Goal: Information Seeking & Learning: Learn about a topic

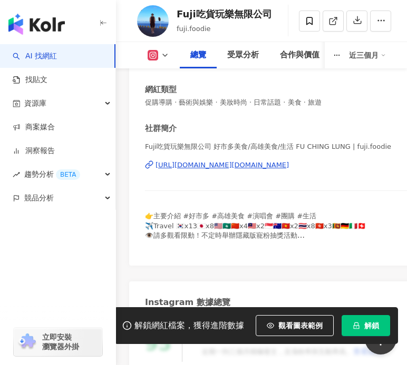
scroll to position [211, 0]
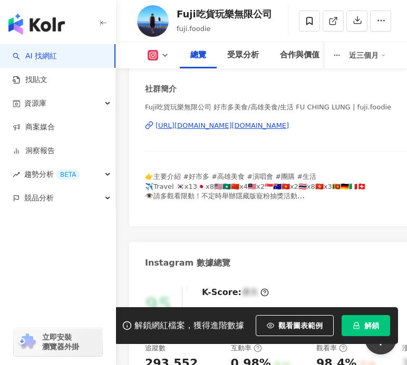
drag, startPoint x: 140, startPoint y: 121, endPoint x: 294, endPoint y: 125, distance: 154.9
click at [294, 125] on div "性別 其他 主要語言 繁體中文 76.5% 網紅類型 促購導購 · 藝術與娛樂 · 美妝時尚 · 日常話題 · 美食 · 旅遊 社群簡介 Fuji吃貨玩樂無限…" at bounding box center [310, 108] width 363 height 236
copy div "https://www.instagram.com/fuji.foodie/"
click at [233, 125] on div "https://www.instagram.com/fuji.foodie/" at bounding box center [221, 125] width 133 height 9
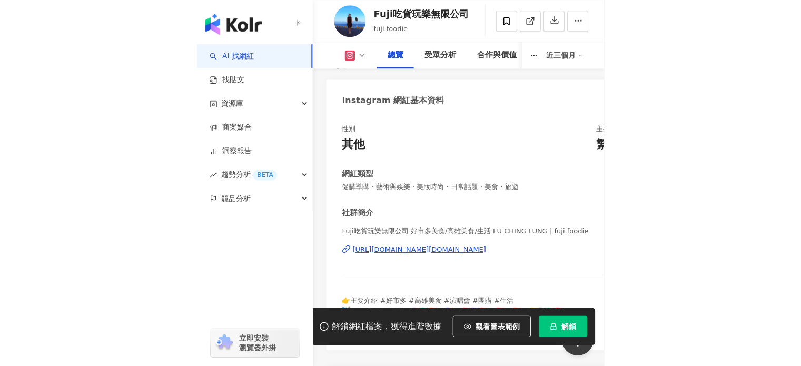
scroll to position [0, 0]
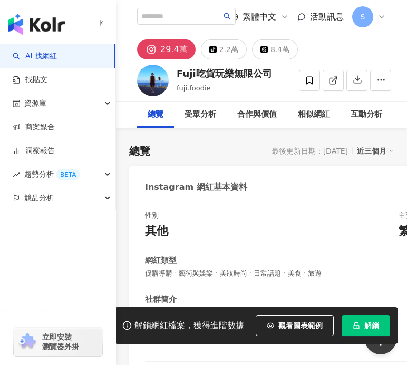
drag, startPoint x: 551, startPoint y: 90, endPoint x: 544, endPoint y: 89, distance: 6.9
click at [0, 0] on div "追蹤數 293,552" at bounding box center [0, 0] width 0 height 0
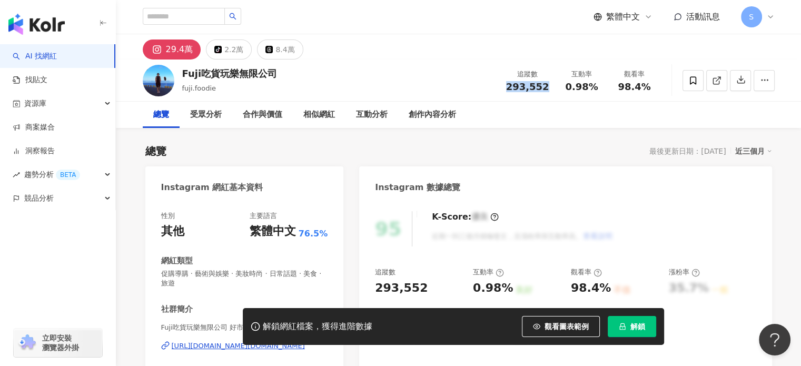
copy span "293,552"
click at [406, 83] on div "0.98%" at bounding box center [582, 87] width 40 height 11
drag, startPoint x: 577, startPoint y: 86, endPoint x: 599, endPoint y: 86, distance: 21.6
click at [406, 86] on div "0.98%" at bounding box center [582, 87] width 40 height 11
copy span "0.98%"
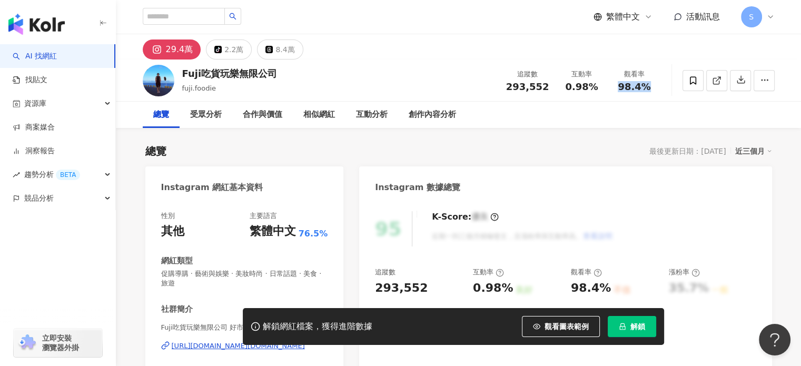
drag, startPoint x: 619, startPoint y: 86, endPoint x: 665, endPoint y: 90, distance: 46.0
click at [406, 90] on div "Fuji吃貨玩樂無限公司 fuji.foodie 追蹤數 293,552 互動率 0.98% 觀看率 98.4%" at bounding box center [459, 81] width 674 height 42
copy span "98.4%"
click at [406, 144] on div "總覽 最後更新日期：2025/9/10 近三個月" at bounding box center [458, 151] width 627 height 15
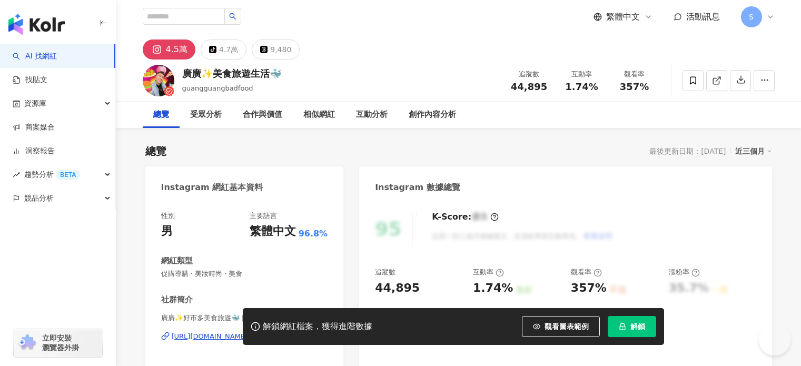
click at [543, 87] on span "44,895" at bounding box center [529, 86] width 36 height 11
drag, startPoint x: 562, startPoint y: 86, endPoint x: 594, endPoint y: 86, distance: 32.1
click at [594, 86] on div "1.74%" at bounding box center [582, 87] width 40 height 11
copy span "1.74%"
drag, startPoint x: 615, startPoint y: 86, endPoint x: 666, endPoint y: 88, distance: 50.6
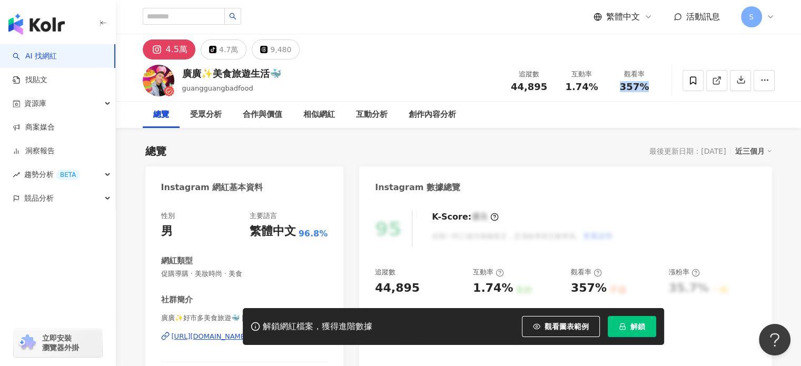
click at [666, 88] on div "廣廣✨美食旅遊生活🐳 guangguangbadfood 追蹤數 44,895 互動率 1.74% 觀看率 357%" at bounding box center [459, 81] width 674 height 42
copy span "357%"
click at [499, 176] on div "Instagram 數據總覽" at bounding box center [565, 183] width 412 height 34
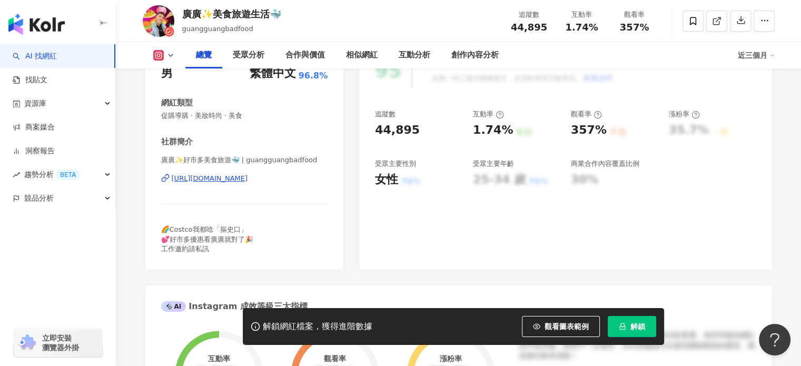
click at [248, 176] on div "https://www.instagram.com/guangguangbadfood/" at bounding box center [210, 178] width 76 height 9
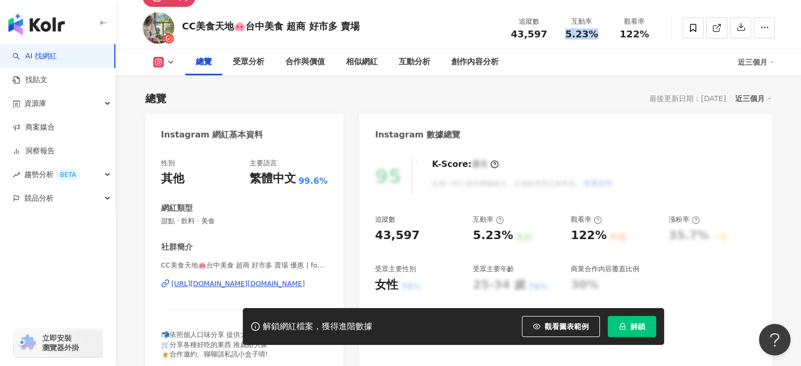
drag, startPoint x: 589, startPoint y: 34, endPoint x: 596, endPoint y: 34, distance: 6.8
click at [596, 34] on div "5.23%" at bounding box center [582, 34] width 40 height 11
click at [624, 32] on span "122%" at bounding box center [634, 34] width 29 height 11
drag, startPoint x: 619, startPoint y: 33, endPoint x: 649, endPoint y: 33, distance: 29.5
click at [649, 33] on div "122%" at bounding box center [634, 34] width 40 height 11
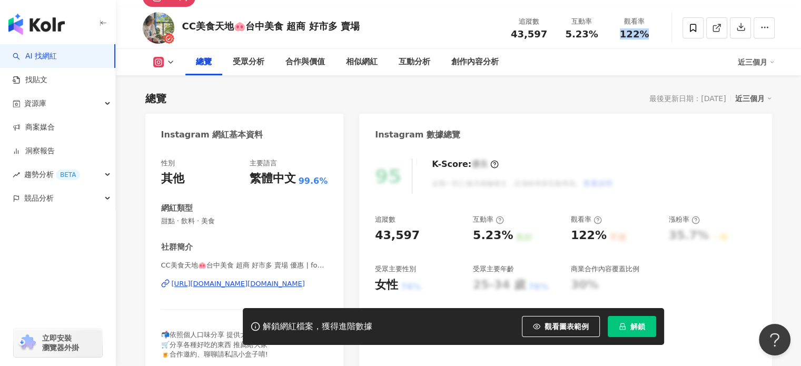
copy span "122%"
drag, startPoint x: 489, startPoint y: 98, endPoint x: 474, endPoint y: 115, distance: 22.0
click at [489, 98] on div "總覽 最後更新日期：2025/9/11 近三個月" at bounding box center [458, 98] width 627 height 15
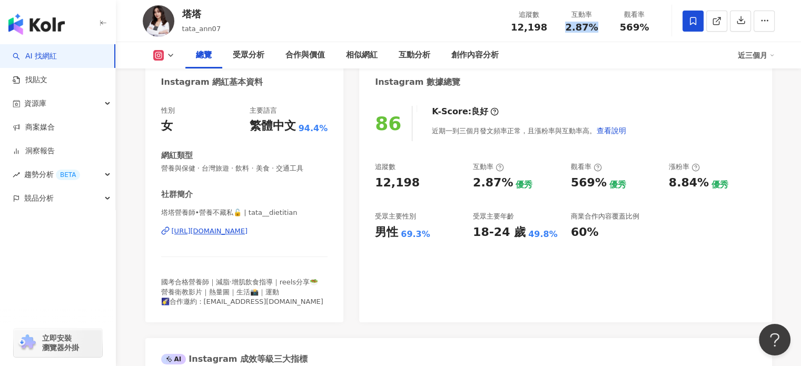
drag, startPoint x: 561, startPoint y: 25, endPoint x: 596, endPoint y: 23, distance: 34.8
click at [596, 23] on div "2.87%" at bounding box center [582, 27] width 40 height 11
copy span "2.87%"
click at [649, 27] on div "569%" at bounding box center [634, 27] width 40 height 11
click at [633, 28] on span "569%" at bounding box center [634, 27] width 29 height 11
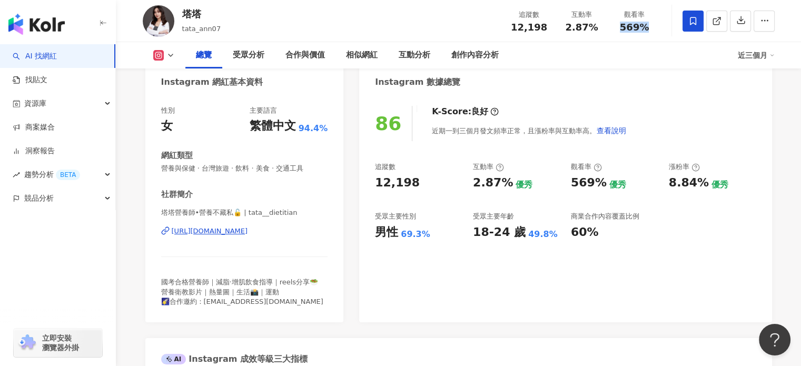
drag, startPoint x: 621, startPoint y: 28, endPoint x: 645, endPoint y: 29, distance: 23.2
click at [645, 29] on span "569%" at bounding box center [634, 27] width 29 height 11
copy span "569%"
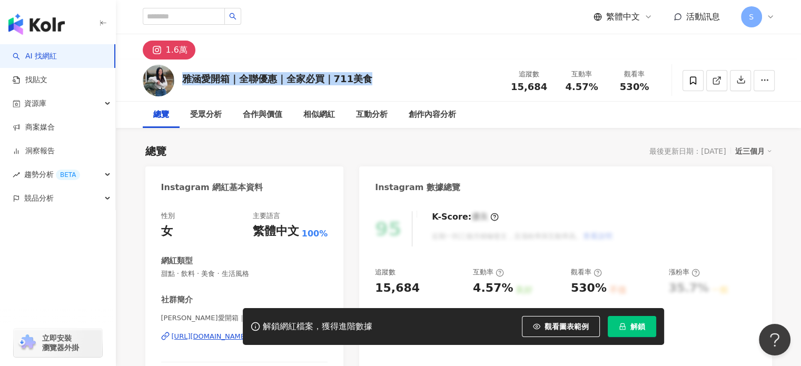
drag, startPoint x: 182, startPoint y: 77, endPoint x: 372, endPoint y: 75, distance: 190.1
click at [372, 75] on div "雅涵愛開箱｜全聯優惠｜全家必買｜711美食 追蹤數 15,684 互動率 4.57% 觀看率 530%" at bounding box center [459, 81] width 674 height 42
copy div "雅涵愛開箱｜全聯優惠｜全家必買｜711美食"
drag, startPoint x: 470, startPoint y: 105, endPoint x: 372, endPoint y: 166, distance: 115.0
click at [470, 105] on div "總覽 受眾分析 合作與價值 相似網紅 互動分析 創作內容分析" at bounding box center [459, 115] width 632 height 26
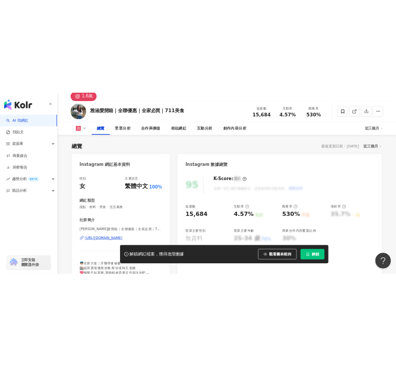
scroll to position [105, 0]
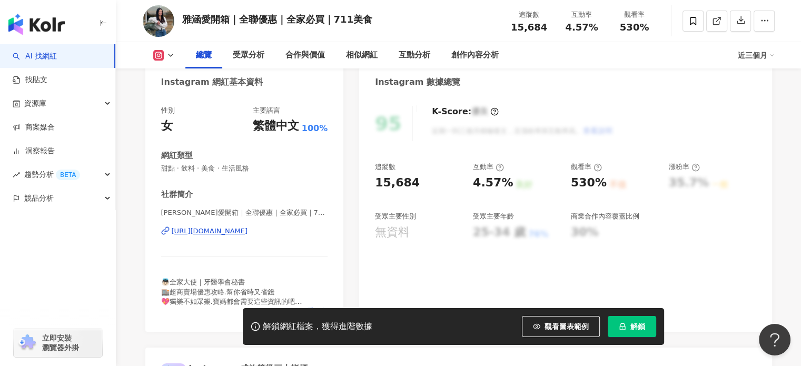
click at [220, 232] on div "[URL][DOMAIN_NAME]" at bounding box center [210, 230] width 76 height 9
drag, startPoint x: 516, startPoint y: 31, endPoint x: 541, endPoint y: 26, distance: 25.7
click at [552, 23] on div "追蹤數 15,684" at bounding box center [529, 20] width 53 height 23
copy span "15,684"
drag, startPoint x: 553, startPoint y: 23, endPoint x: 568, endPoint y: 25, distance: 14.9
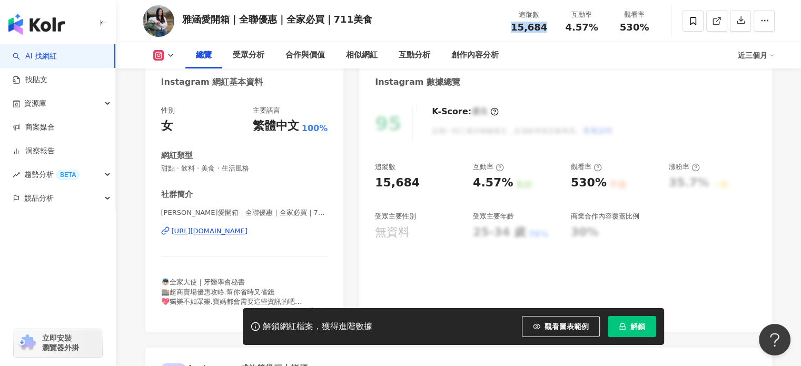
click at [553, 23] on div "追蹤數 15,684" at bounding box center [529, 20] width 53 height 23
drag, startPoint x: 567, startPoint y: 25, endPoint x: 611, endPoint y: 31, distance: 44.6
click at [611, 31] on div "追蹤數 15,684 互動率 4.57% 觀看率 530%" at bounding box center [582, 20] width 158 height 31
drag, startPoint x: 583, startPoint y: 29, endPoint x: 576, endPoint y: 29, distance: 7.9
click at [576, 29] on span "4.57%" at bounding box center [581, 27] width 33 height 11
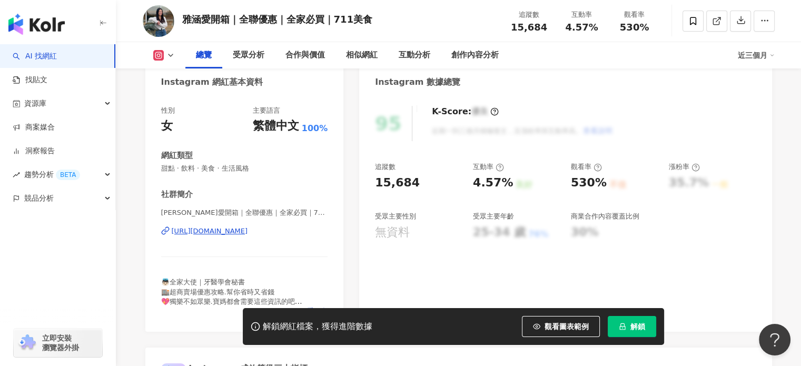
click at [565, 29] on div "4.57%" at bounding box center [582, 27] width 40 height 11
drag, startPoint x: 567, startPoint y: 28, endPoint x: 596, endPoint y: 26, distance: 29.1
click at [596, 26] on span "4.57%" at bounding box center [581, 27] width 33 height 11
copy span "4.57%"
click at [618, 28] on div "530%" at bounding box center [634, 27] width 40 height 11
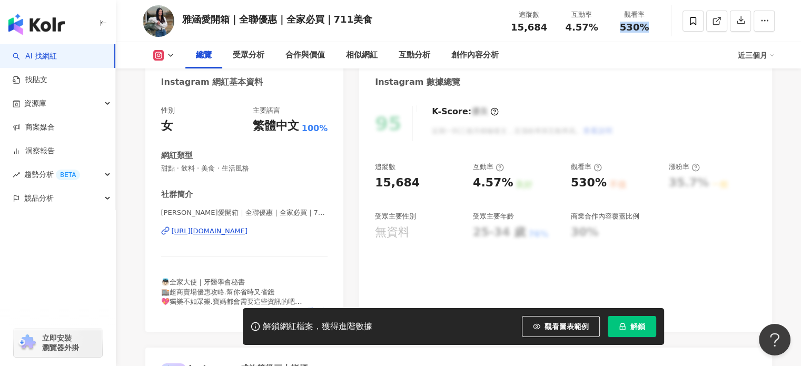
drag, startPoint x: 621, startPoint y: 27, endPoint x: 648, endPoint y: 25, distance: 27.4
click at [648, 25] on div "530%" at bounding box center [634, 27] width 40 height 11
copy span "530%"
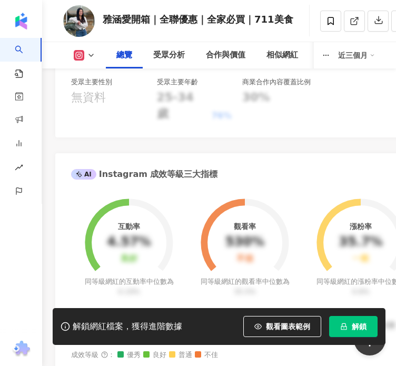
scroll to position [737, 0]
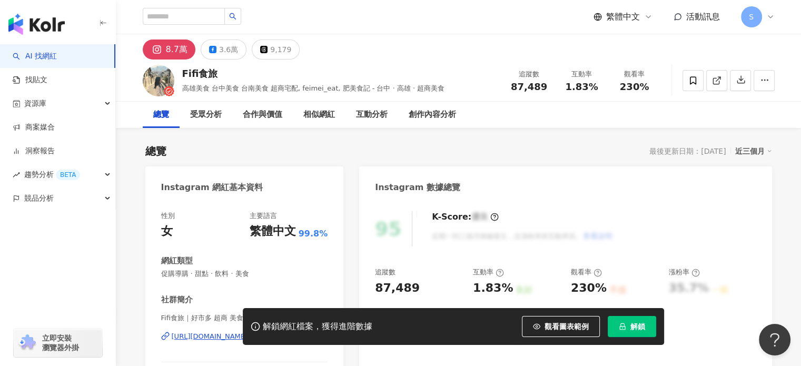
drag, startPoint x: 509, startPoint y: 86, endPoint x: 547, endPoint y: 86, distance: 37.4
click at [547, 86] on div "87,489" at bounding box center [529, 87] width 40 height 11
copy span "87,489"
click at [520, 156] on div "總覽 最後更新日期：2025/9/10 近三個月" at bounding box center [458, 151] width 627 height 15
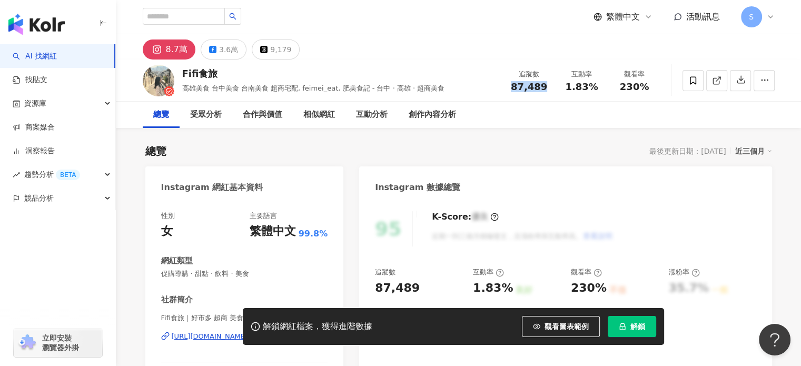
click at [596, 85] on div "1.83%" at bounding box center [582, 87] width 40 height 11
copy span "1.83%"
drag, startPoint x: 527, startPoint y: 160, endPoint x: 578, endPoint y: 123, distance: 63.0
drag, startPoint x: 631, startPoint y: 88, endPoint x: 644, endPoint y: 88, distance: 13.2
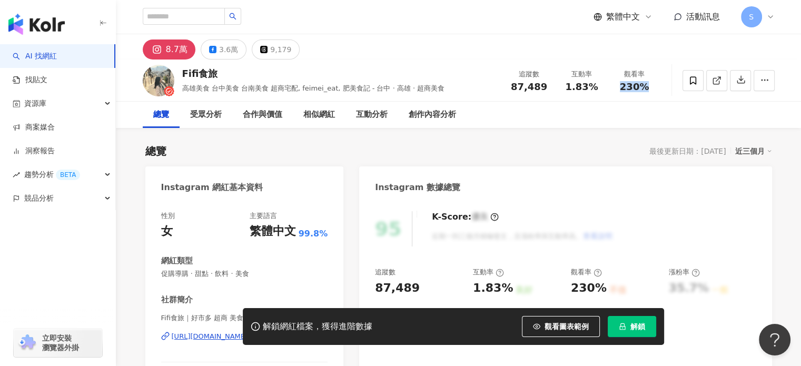
click at [647, 87] on div "230%" at bounding box center [634, 87] width 40 height 11
copy span "230%"
drag, startPoint x: 450, startPoint y: 153, endPoint x: 419, endPoint y: 152, distance: 30.6
click at [450, 153] on div "總覽 最後更新日期：2025/9/10 近三個月" at bounding box center [458, 151] width 627 height 15
click at [451, 168] on div "Instagram 數據總覽" at bounding box center [565, 183] width 412 height 34
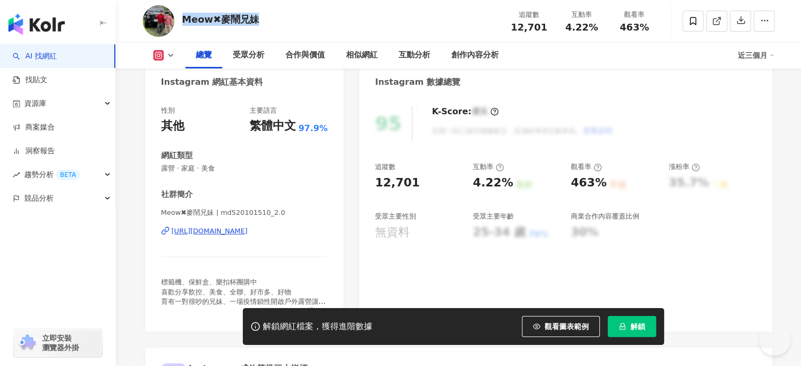
click at [258, 21] on div "Meow✖麥鬧兄妹 追蹤數 12,701 互動率 4.22% 觀看率 463%" at bounding box center [459, 21] width 674 height 42
click at [481, 70] on div "Instagram 數據總覽" at bounding box center [565, 78] width 412 height 34
drag, startPoint x: 532, startPoint y: 26, endPoint x: 547, endPoint y: 25, distance: 15.3
click at [547, 25] on div "12,701" at bounding box center [529, 27] width 40 height 11
copy span "12,701"
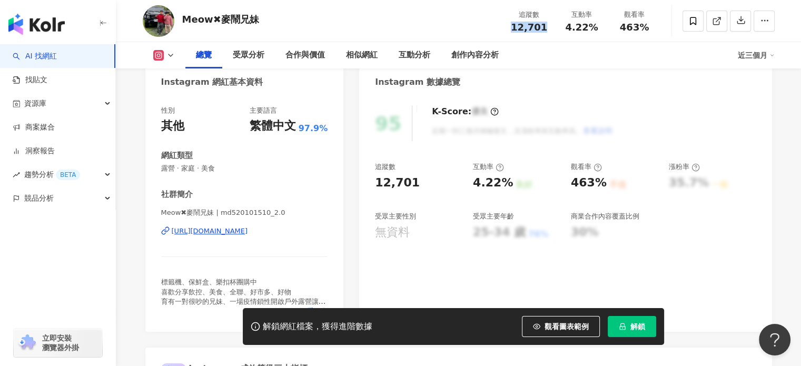
click at [602, 27] on div "互動率 4.22%" at bounding box center [582, 20] width 53 height 23
copy span "12,701"
drag, startPoint x: 621, startPoint y: 30, endPoint x: 653, endPoint y: 27, distance: 32.3
click at [653, 27] on div "463%" at bounding box center [634, 27] width 40 height 11
copy span "463%"
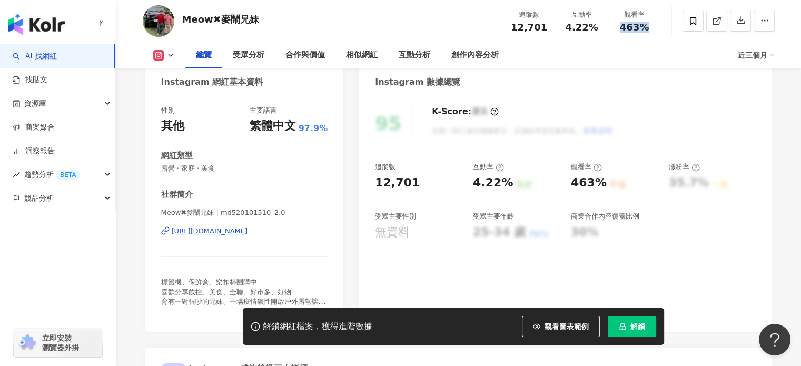
click at [505, 82] on div "Instagram 數據總覽" at bounding box center [565, 78] width 412 height 34
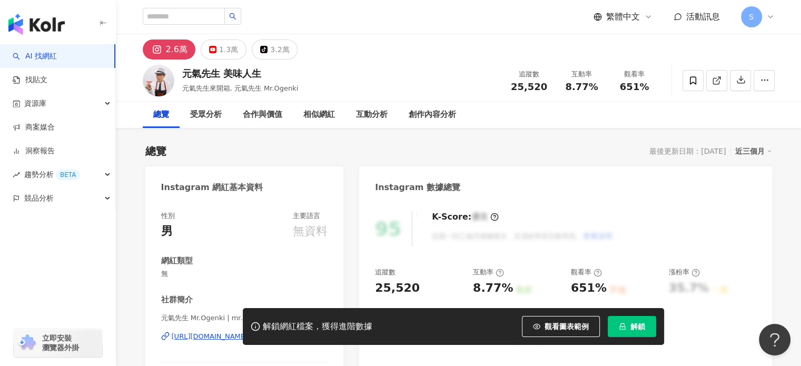
click at [186, 339] on div "解鎖網紅檔案，獲得進階數據 觀看圖表範例 點擊後模糊區塊會顯示範例資料，僅提供預覽非真實數據 解鎖" at bounding box center [400, 326] width 801 height 37
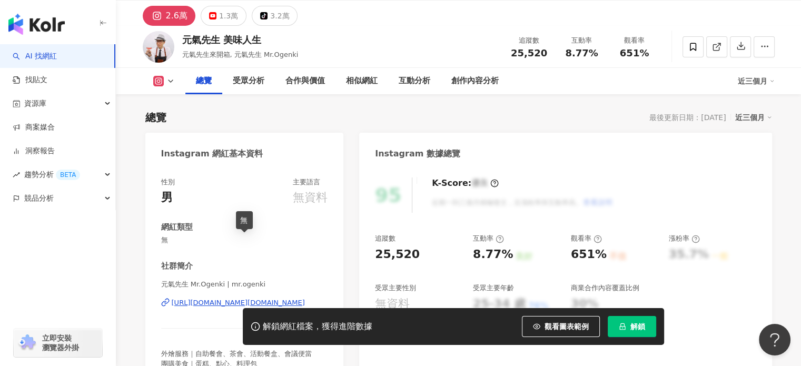
scroll to position [53, 0]
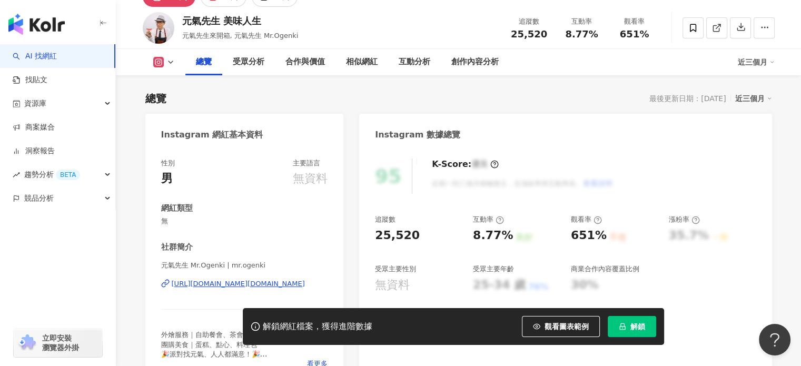
click at [235, 286] on div "[URL][DOMAIN_NAME][DOMAIN_NAME]" at bounding box center [238, 283] width 133 height 9
drag, startPoint x: 511, startPoint y: 36, endPoint x: 554, endPoint y: 37, distance: 43.2
click at [554, 37] on div "追蹤數 25,520" at bounding box center [529, 27] width 53 height 23
copy span "25,520"
drag, startPoint x: 561, startPoint y: 28, endPoint x: 601, endPoint y: 33, distance: 40.3
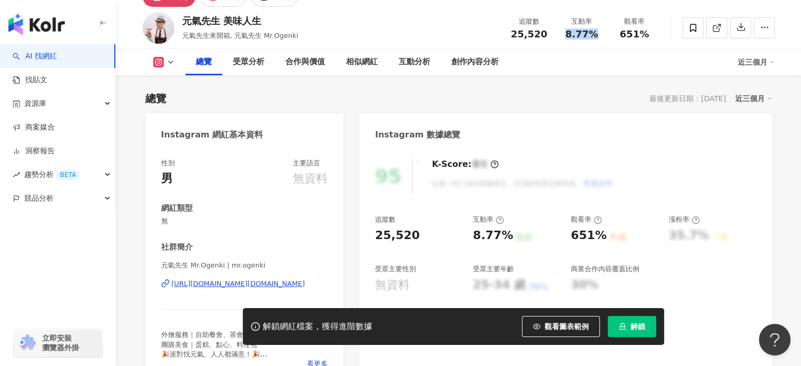
click at [601, 33] on div "互動率 8.77%" at bounding box center [582, 27] width 53 height 23
copy span "8.77%"
click at [626, 32] on span "651%" at bounding box center [634, 34] width 29 height 11
drag, startPoint x: 619, startPoint y: 34, endPoint x: 655, endPoint y: 33, distance: 35.8
click at [655, 33] on div "觀看率 651%" at bounding box center [634, 27] width 53 height 23
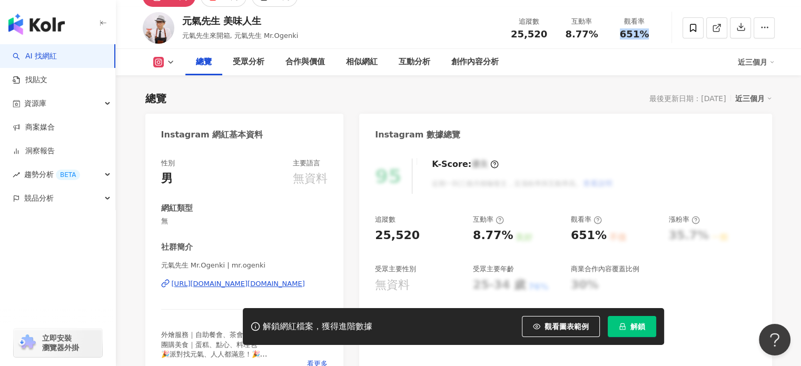
copy span "651%"
click at [431, 97] on div "總覽 最後更新日期：[DATE] 近三個月" at bounding box center [458, 98] width 627 height 15
